Goal: Find specific page/section: Find specific page/section

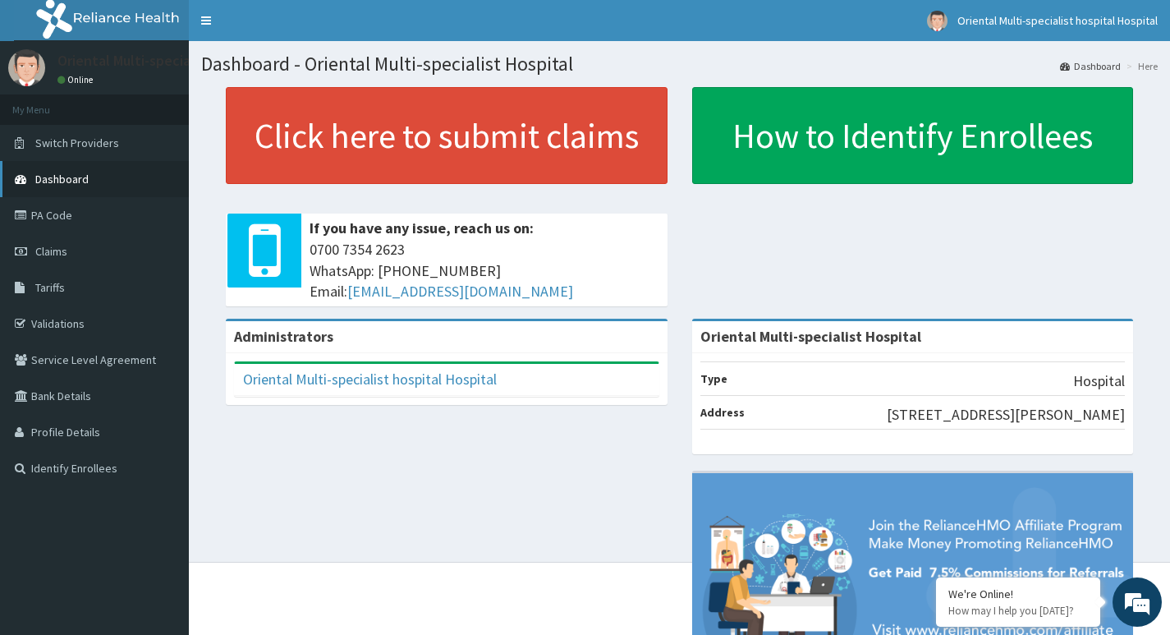
click at [72, 179] on span "Dashboard" at bounding box center [61, 179] width 53 height 15
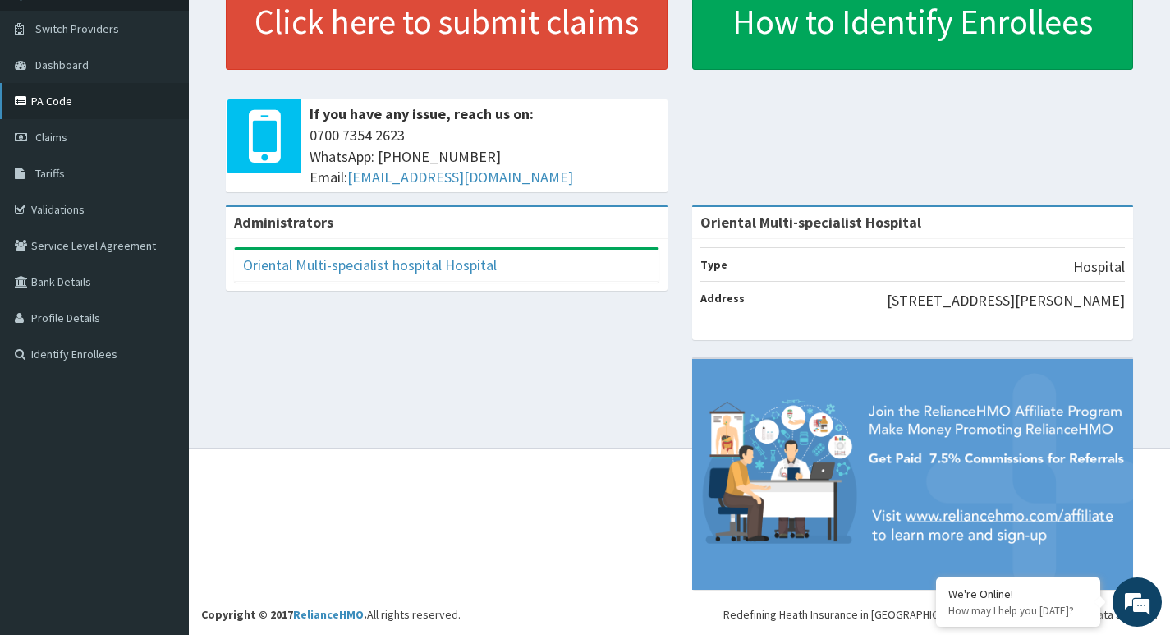
click at [71, 97] on link "PA Code" at bounding box center [94, 101] width 189 height 36
